Goal: Navigation & Orientation: Find specific page/section

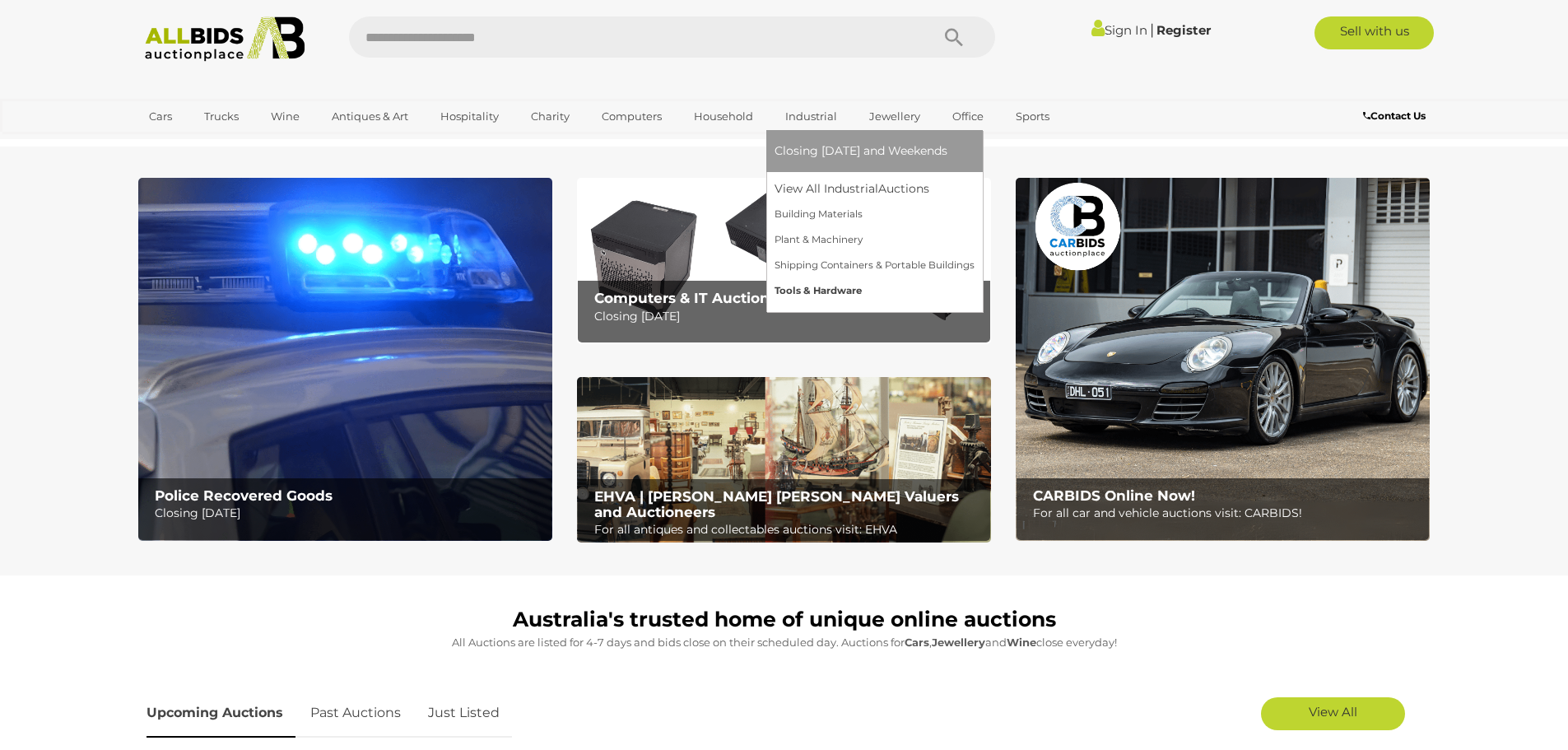
click at [827, 287] on link "Tools & Hardware" at bounding box center [874, 291] width 200 height 26
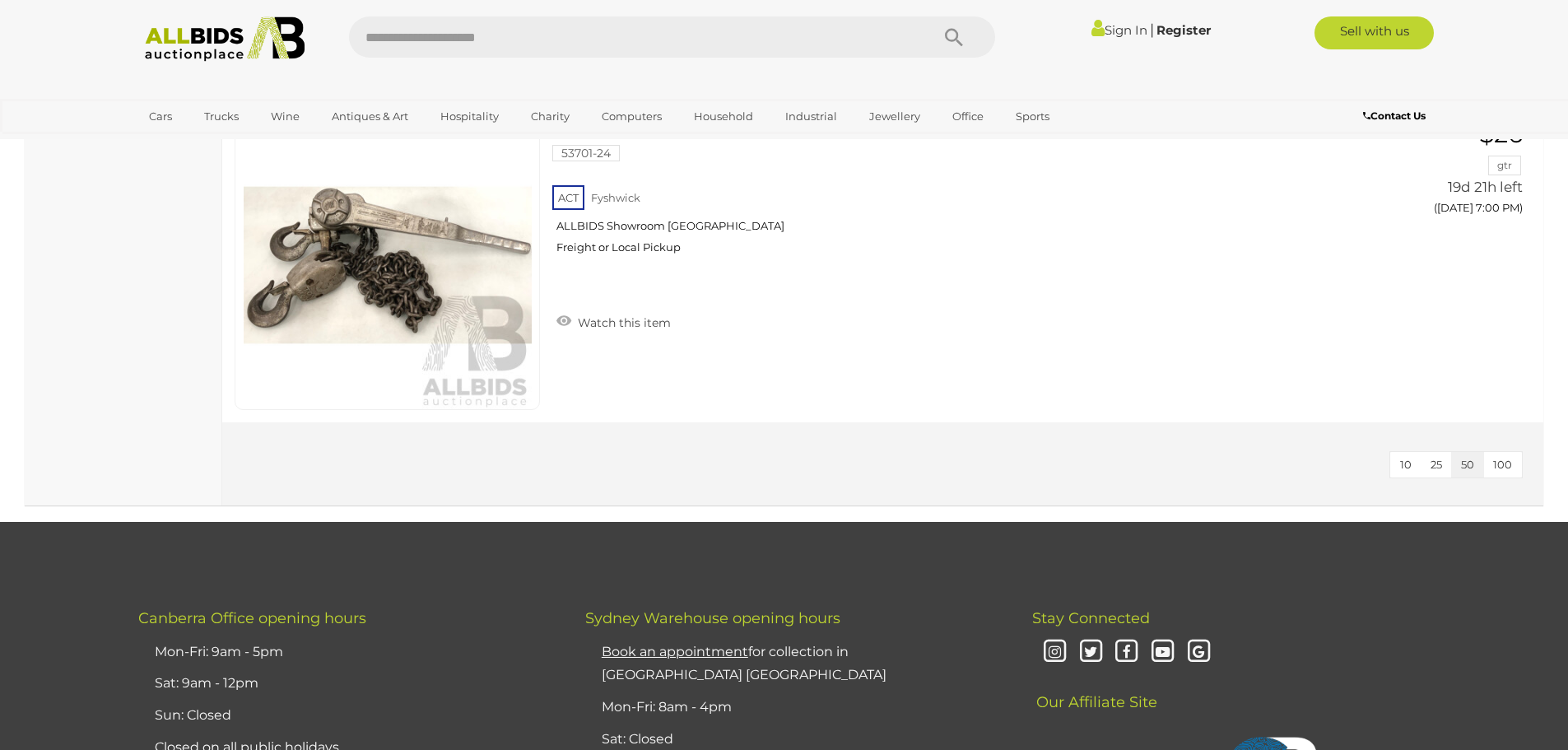
scroll to position [9717, 0]
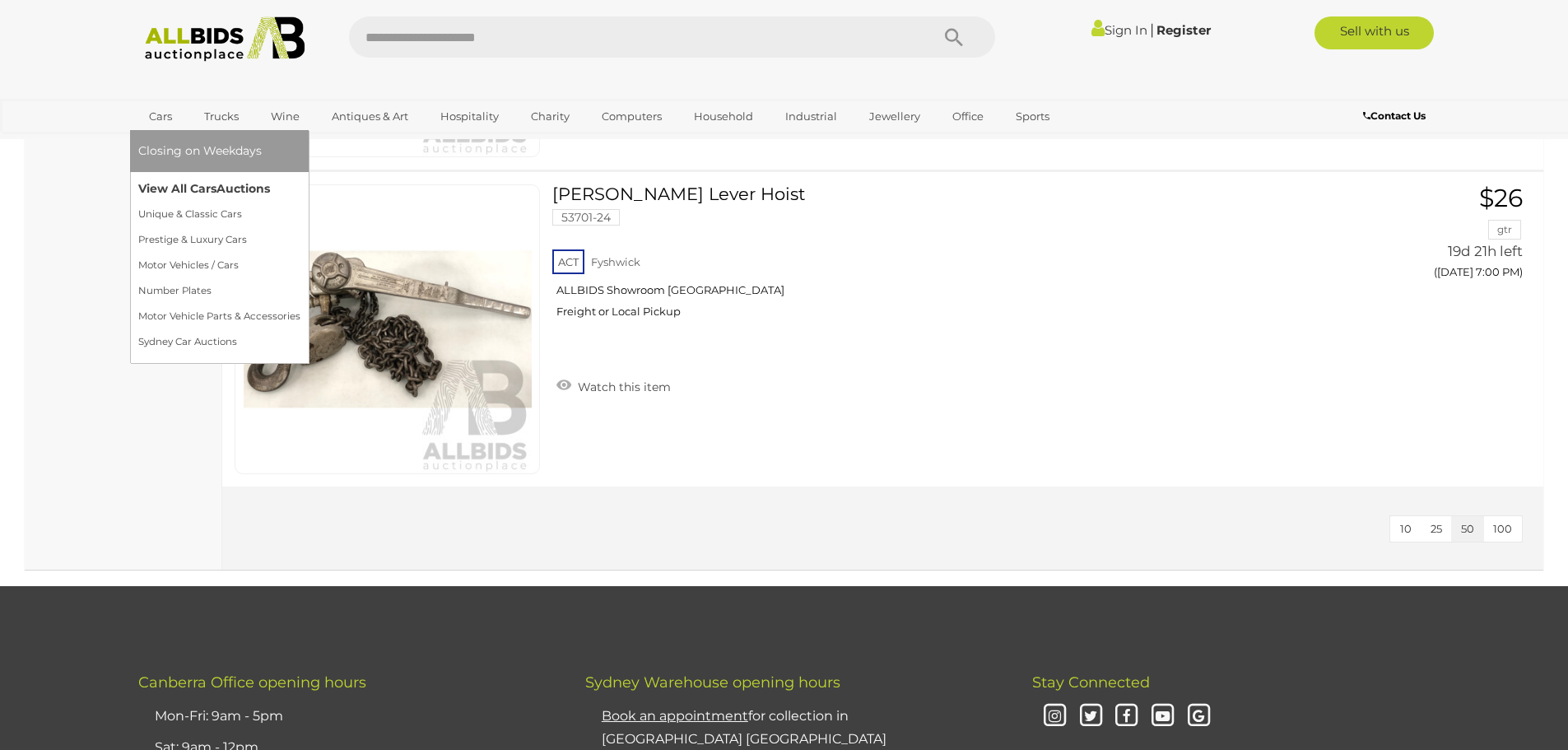
click at [191, 183] on link "View All Cars Auctions" at bounding box center [219, 189] width 162 height 26
